Goal: Information Seeking & Learning: Learn about a topic

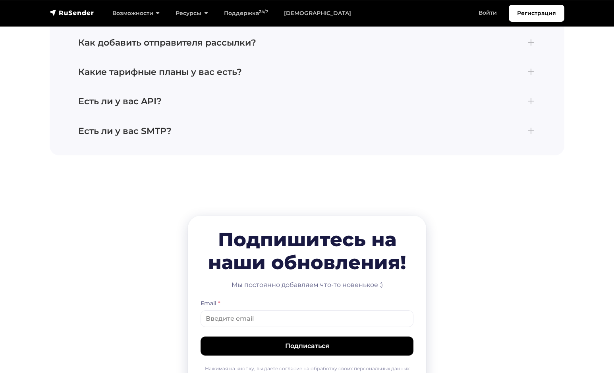
scroll to position [3505, 0]
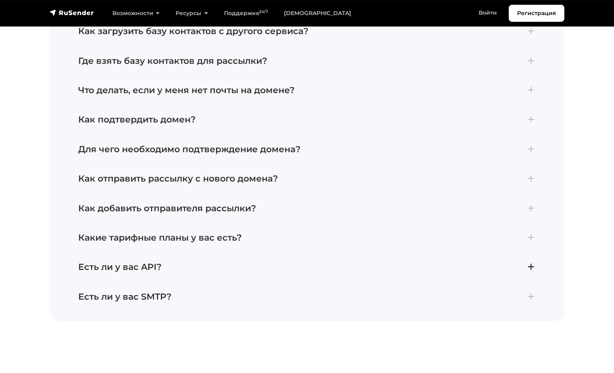
click at [116, 264] on h4 "Есть ли у вас API?" at bounding box center [306, 267] width 457 height 10
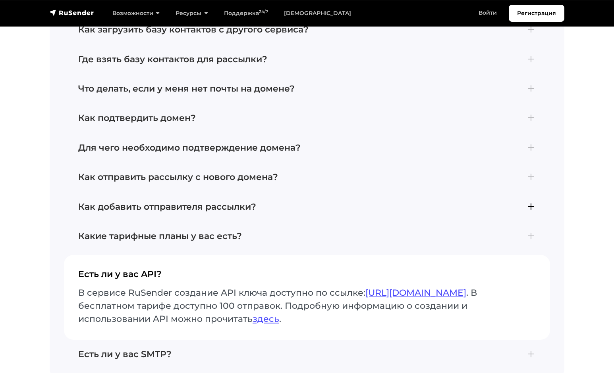
scroll to position [3446, 0]
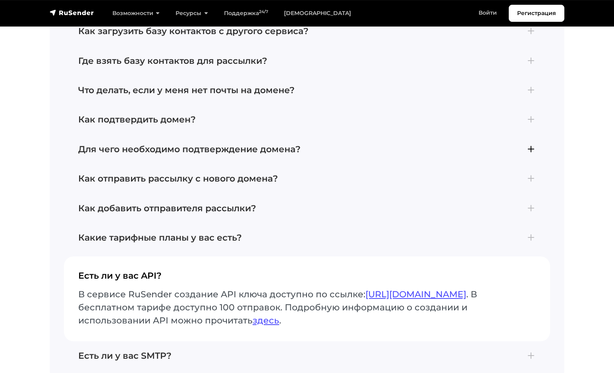
click at [218, 151] on button "Для чего необходимо подтверждение домена? Подтверждение домена является обязате…" at bounding box center [307, 149] width 486 height 29
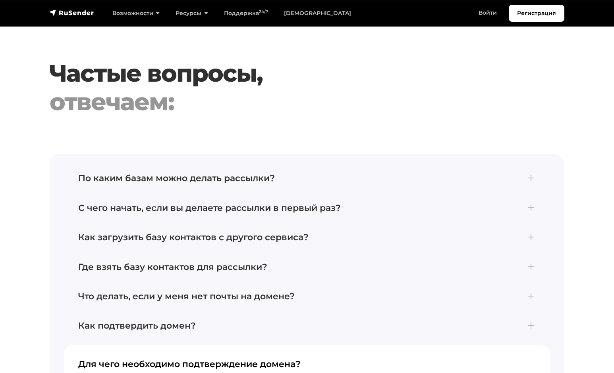
scroll to position [3262, 0]
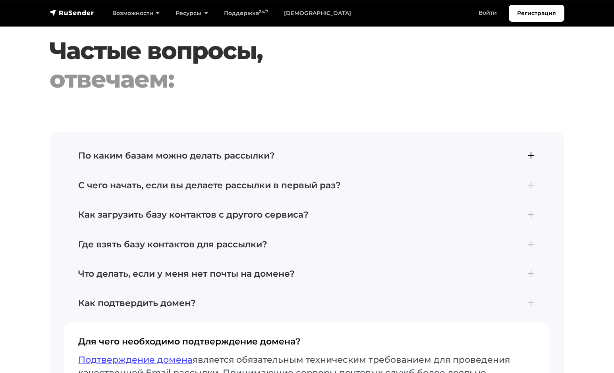
click at [232, 152] on h4 "По каким базам можно делать рассылки?" at bounding box center [306, 156] width 457 height 10
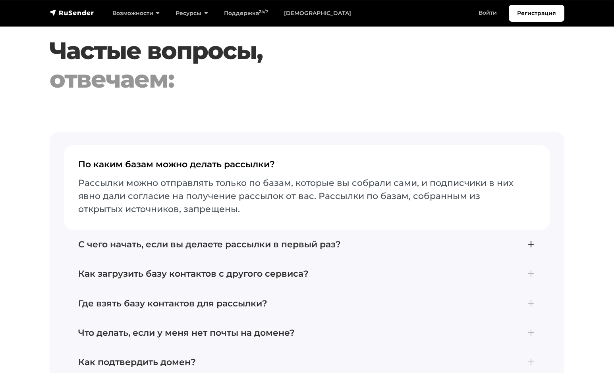
click at [319, 240] on h4 "С чего начать, если вы делаете рассылки в первый раз?" at bounding box center [306, 245] width 457 height 10
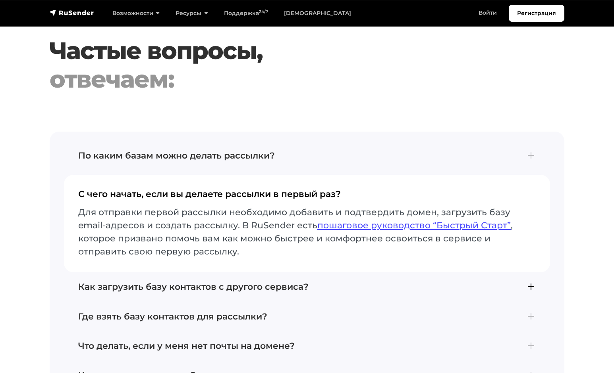
click at [284, 273] on button "Как загрузить базу контактов с другого сервиса? Если вы ранее пользовались друг…" at bounding box center [307, 287] width 486 height 29
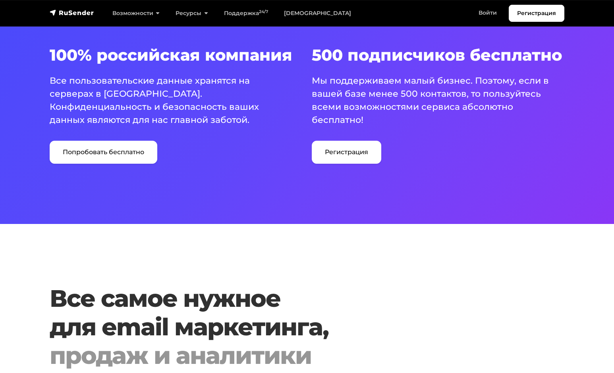
scroll to position [0, 0]
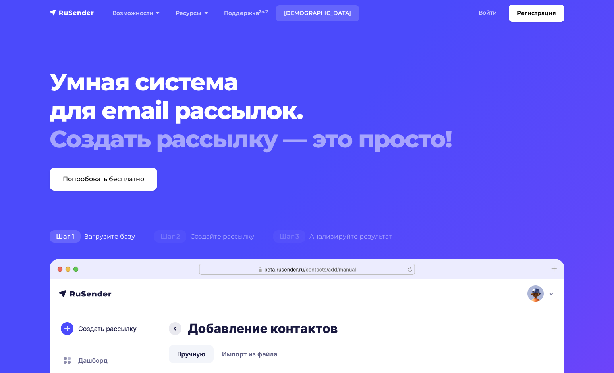
click at [302, 11] on link "[DEMOGRAPHIC_DATA]" at bounding box center [317, 13] width 83 height 16
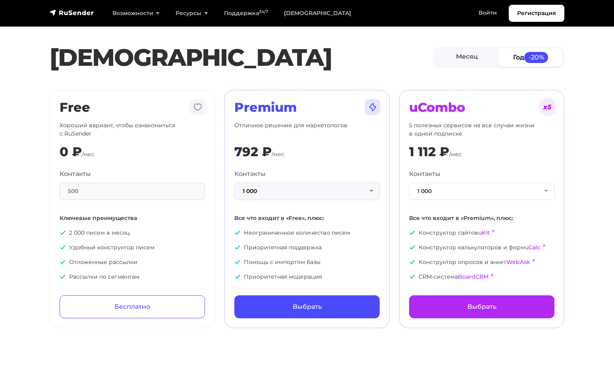
click at [367, 196] on button "1 000" at bounding box center [306, 191] width 145 height 17
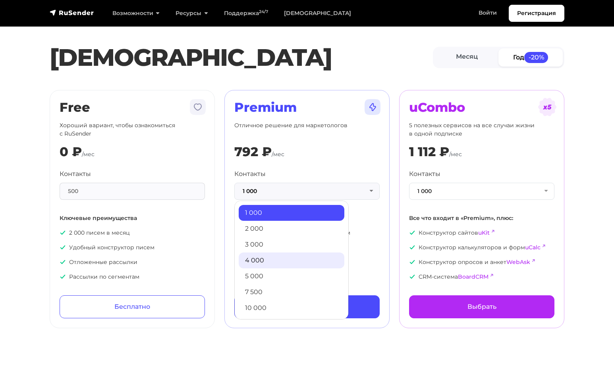
click at [275, 258] on link "4 000" at bounding box center [292, 261] width 106 height 16
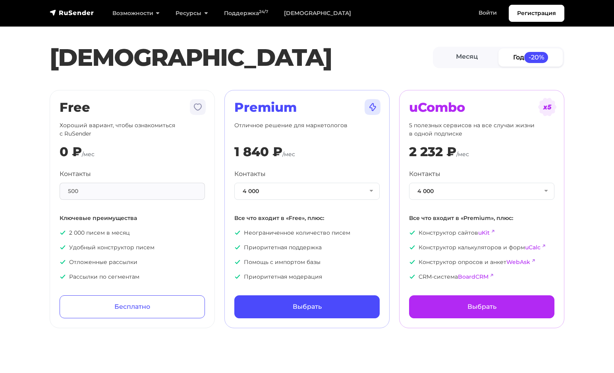
click at [387, 51] on h1 "[DEMOGRAPHIC_DATA]" at bounding box center [241, 57] width 383 height 29
click at [323, 192] on button "4 000" at bounding box center [306, 191] width 145 height 17
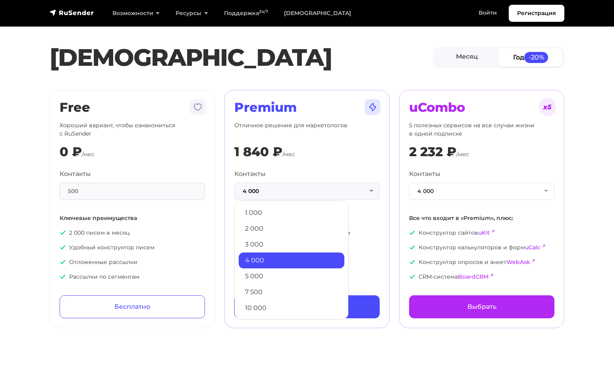
click at [316, 82] on section "Тарифы Месяц Год -20% Free Хороший вариант, чтобы ознакомиться с RuSender 0 ₽ /…" at bounding box center [307, 169] width 614 height 319
